Goal: Understand process/instructions: Learn how to perform a task or action

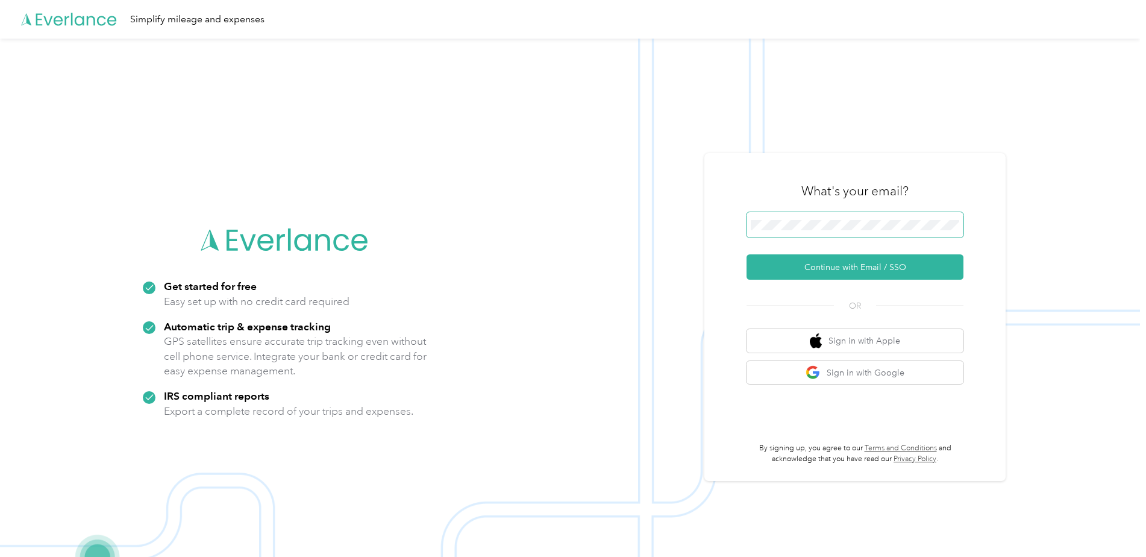
click at [853, 219] on span at bounding box center [854, 224] width 217 height 25
click at [851, 271] on button "Continue with Email / SSO" at bounding box center [854, 266] width 217 height 25
click at [831, 281] on div "What's your email? Continue with Email / SSO OR Sign in with Apple Sign in with…" at bounding box center [854, 317] width 217 height 294
click at [833, 272] on button "Continue with Email / SSO" at bounding box center [854, 266] width 217 height 25
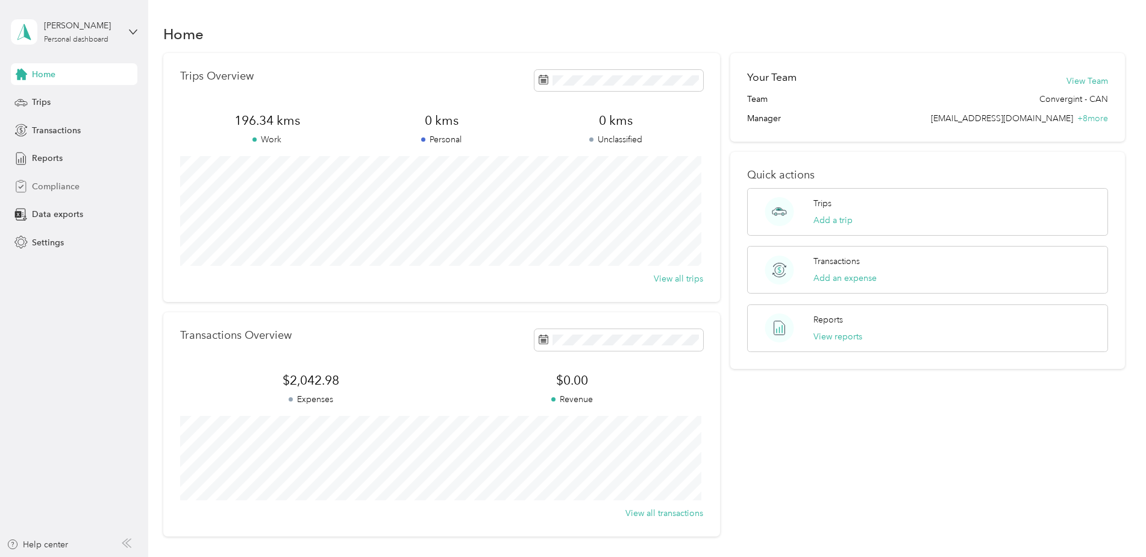
click at [70, 190] on span "Compliance" at bounding box center [56, 186] width 48 height 13
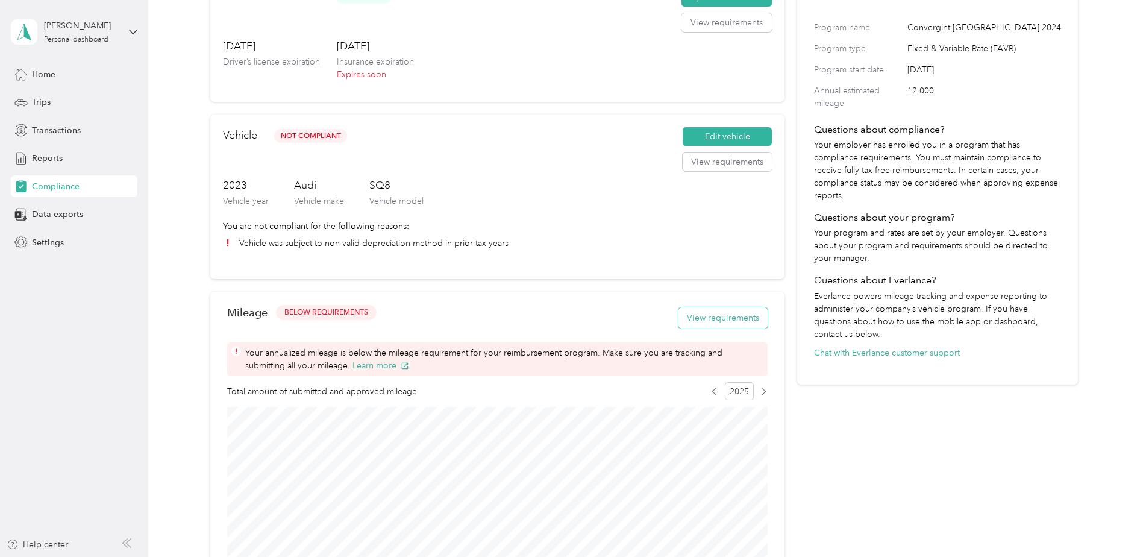
scroll to position [117, 0]
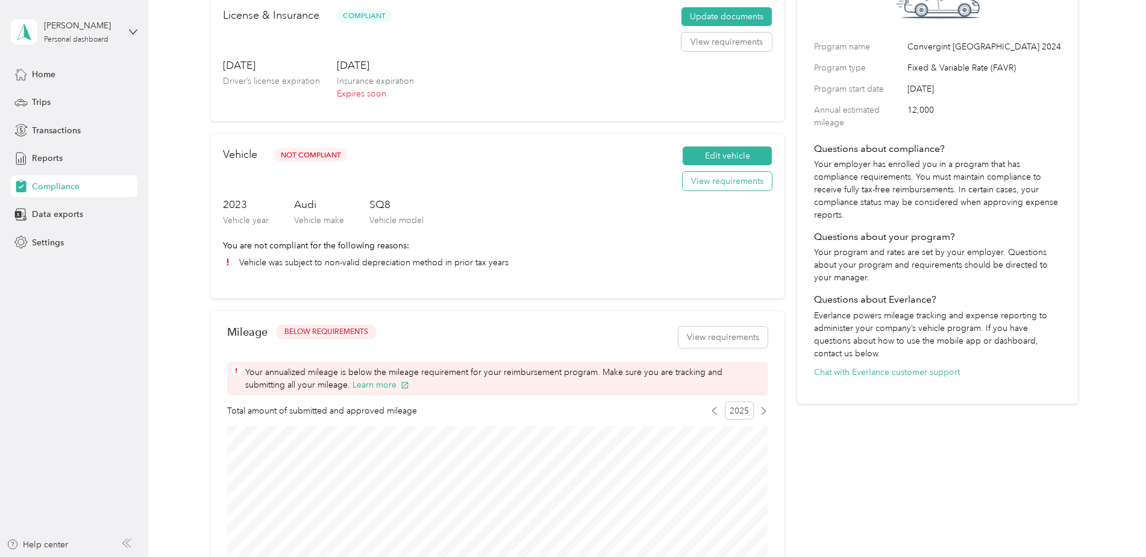
click at [740, 184] on button "View requirements" at bounding box center [727, 181] width 89 height 19
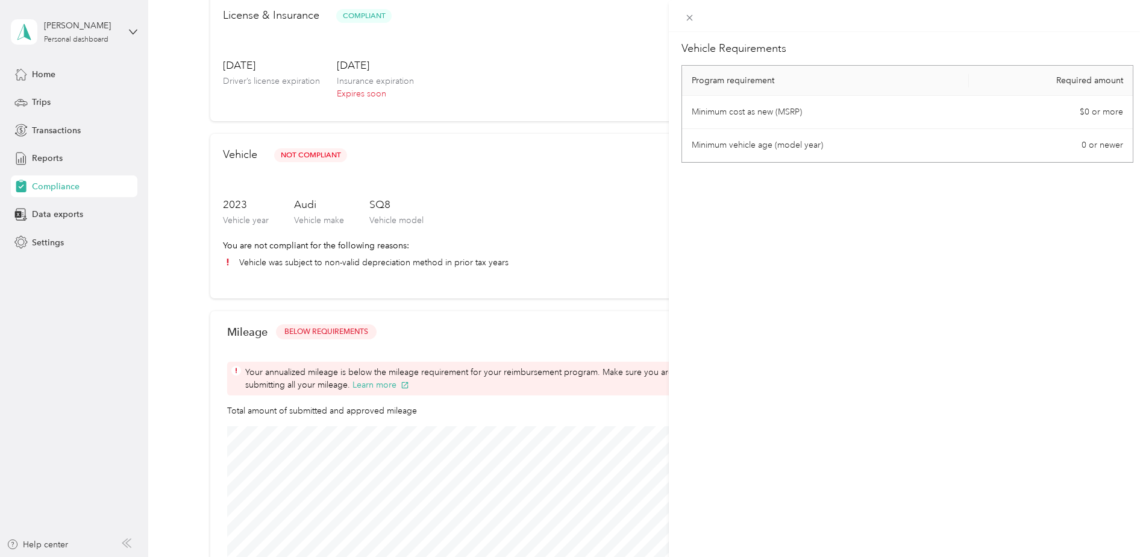
click at [704, 280] on div "Vehicle Requirements Program requirement Required amount Minimum cost as new (M…" at bounding box center [908, 310] width 478 height 557
click at [692, 17] on icon at bounding box center [689, 18] width 10 height 10
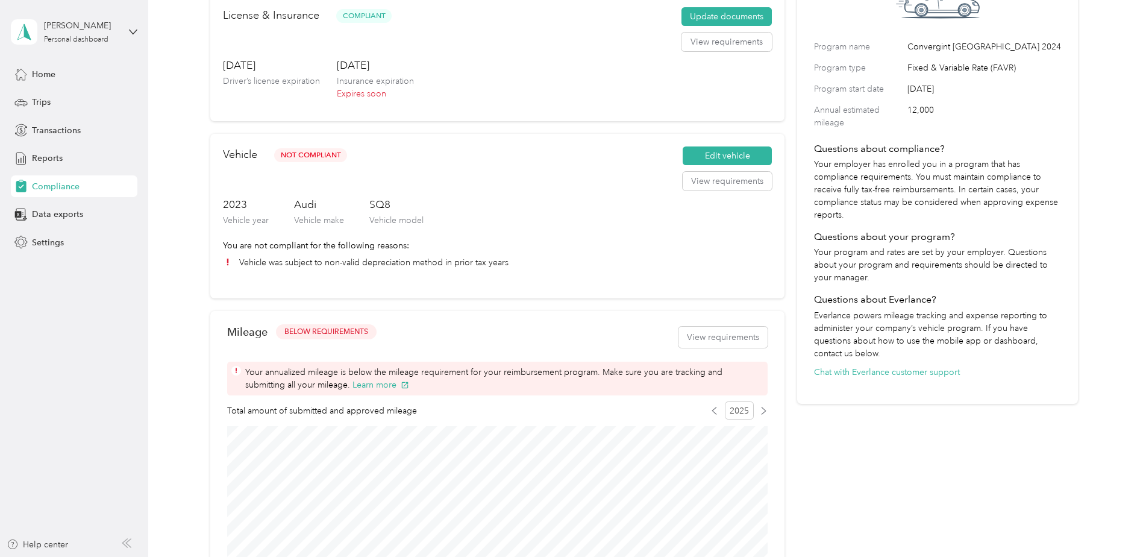
scroll to position [0, 0]
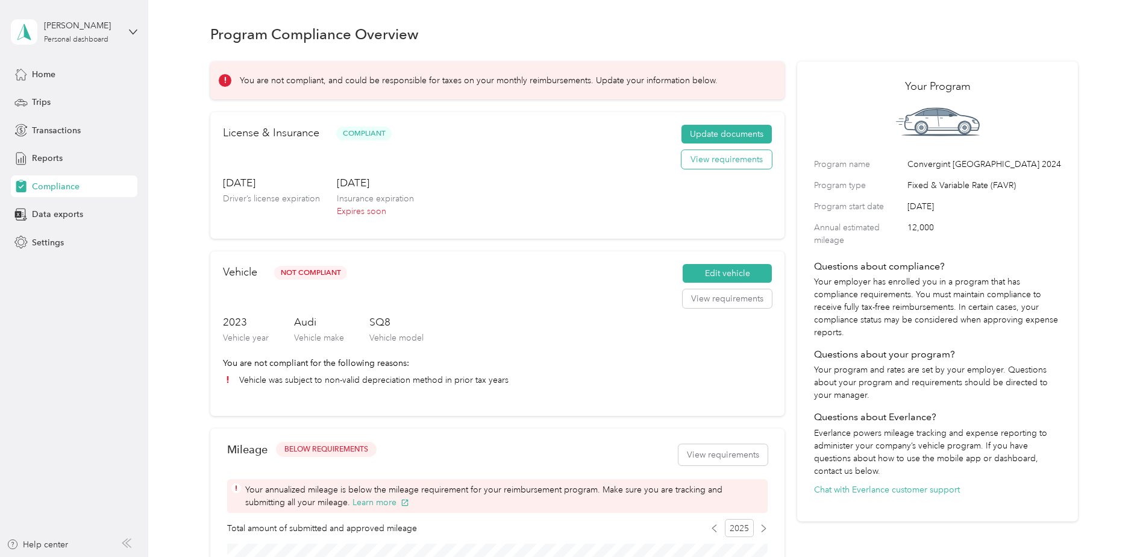
click at [710, 161] on button "View requirements" at bounding box center [726, 159] width 90 height 19
